Goal: Find specific page/section: Find specific page/section

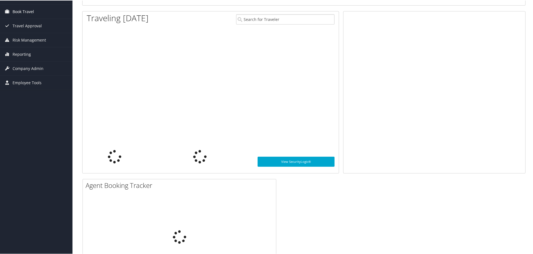
scroll to position [28, 0]
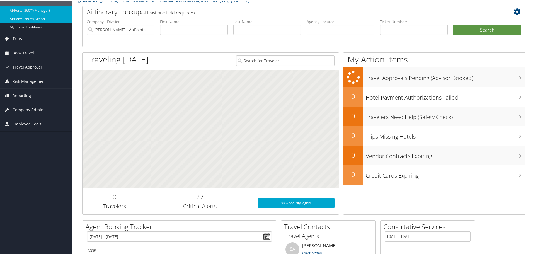
click at [38, 16] on link "AirPortal 360™ (Agent)" at bounding box center [36, 18] width 73 height 8
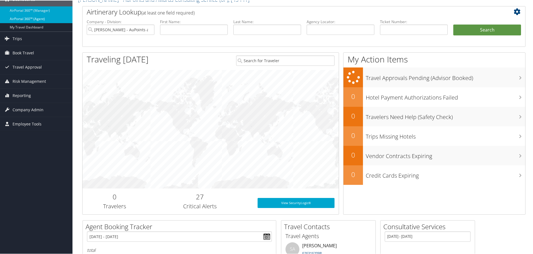
click at [38, 16] on link "AirPortal 360™ (Agent)" at bounding box center [36, 18] width 73 height 8
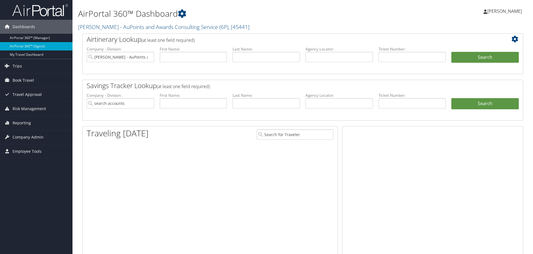
type input "[PERSON_NAME] - AuPoints and Awards Consulting Service"
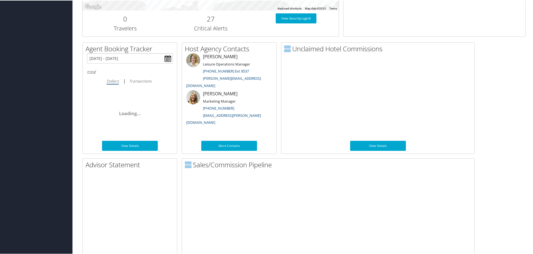
scroll to position [272, 0]
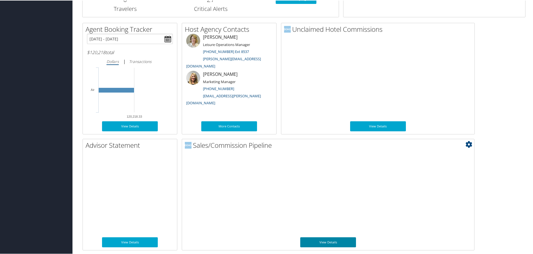
click at [331, 240] on link "View Details" at bounding box center [328, 242] width 56 height 10
